Goal: Task Accomplishment & Management: Complete application form

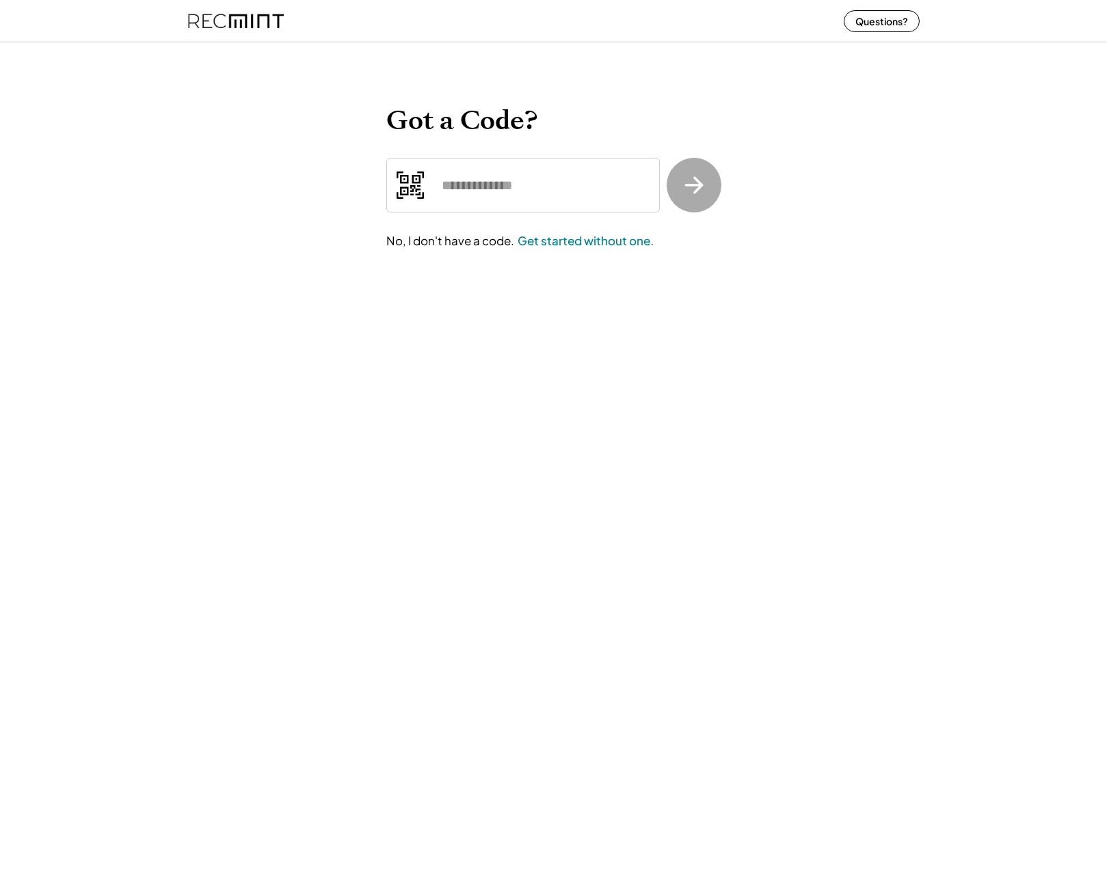
click at [551, 183] on input "input" at bounding box center [522, 185] width 273 height 55
click at [260, 167] on div "Got a Code? No, I don't have a code. Get started without one." at bounding box center [553, 177] width 1107 height 281
drag, startPoint x: 472, startPoint y: 158, endPoint x: 878, endPoint y: 293, distance: 427.8
click at [878, 293] on div "Got a Code? No, I don't have a code. Get started without one." at bounding box center [553, 177] width 1107 height 281
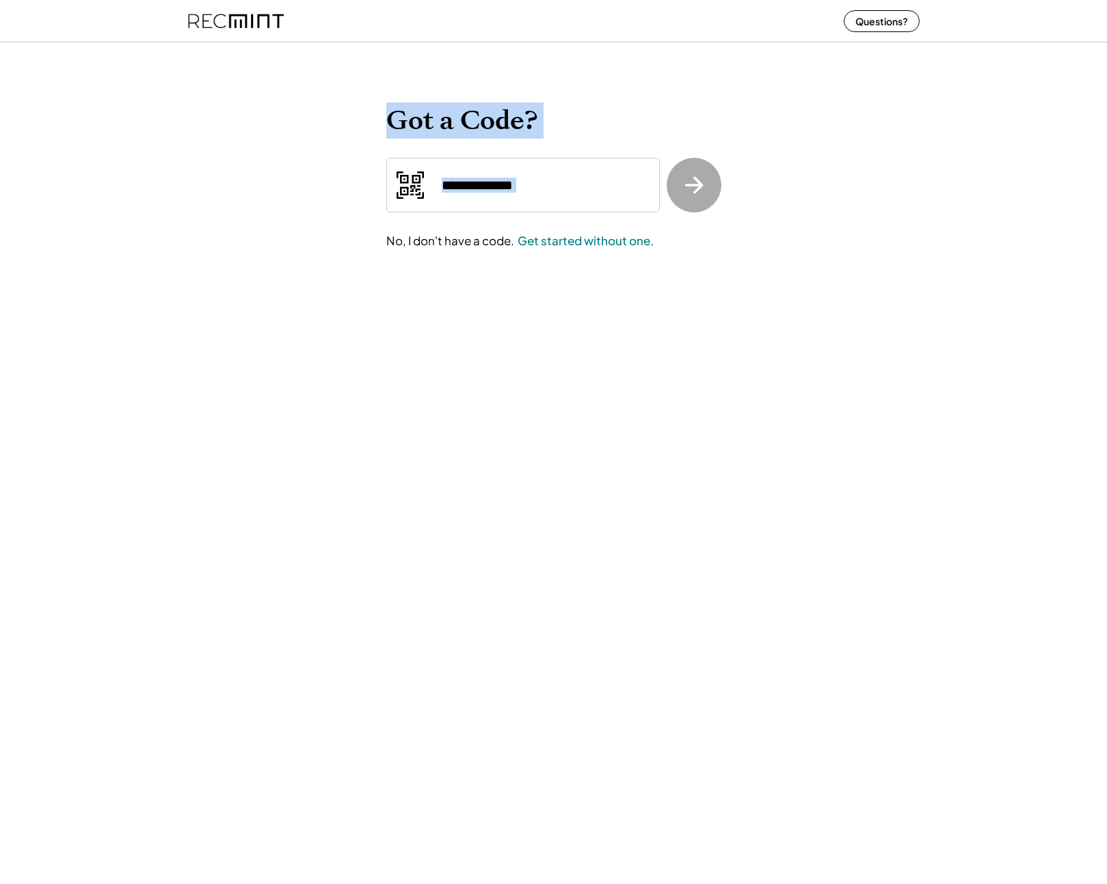
drag, startPoint x: 726, startPoint y: 251, endPoint x: 349, endPoint y: 125, distance: 397.1
click at [349, 125] on div "Got a Code? No, I don't have a code. Get started without one." at bounding box center [553, 177] width 1107 height 281
